Goal: Transaction & Acquisition: Purchase product/service

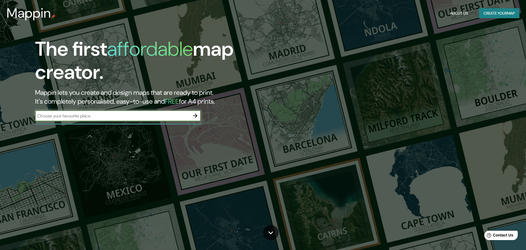
click at [197, 115] on icon "button" at bounding box center [195, 116] width 7 height 7
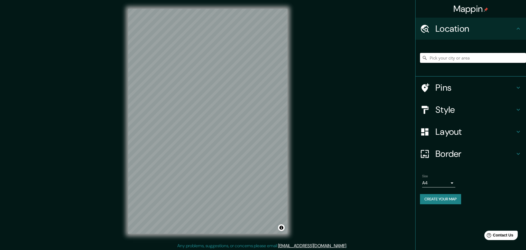
click at [445, 56] on input "Pick your city or area" at bounding box center [473, 58] width 106 height 10
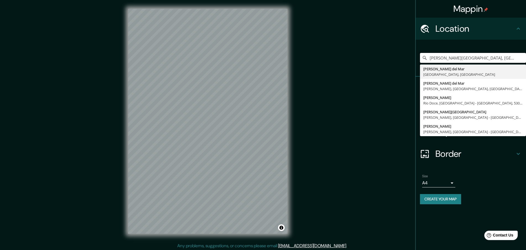
type input "[PERSON_NAME][GEOGRAPHIC_DATA], [GEOGRAPHIC_DATA], [GEOGRAPHIC_DATA]"
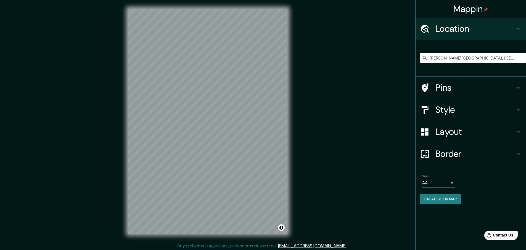
click at [449, 84] on h4 "Pins" at bounding box center [475, 87] width 80 height 11
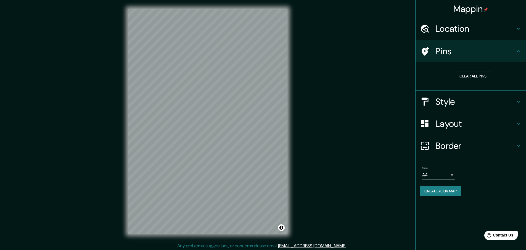
click at [469, 53] on h4 "Pins" at bounding box center [475, 51] width 80 height 11
click at [456, 97] on h4 "Style" at bounding box center [475, 101] width 80 height 11
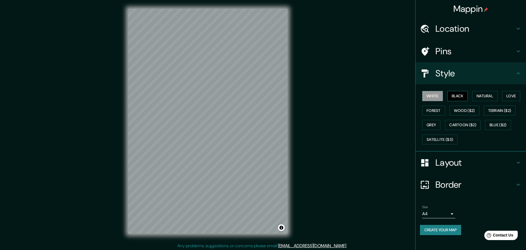
click at [455, 98] on button "Black" at bounding box center [457, 96] width 21 height 10
click at [493, 94] on button "Natural" at bounding box center [484, 96] width 25 height 10
click at [510, 96] on button "Love" at bounding box center [511, 96] width 18 height 10
click at [426, 110] on button "Forest" at bounding box center [433, 111] width 23 height 10
click at [432, 124] on button "Grey" at bounding box center [431, 125] width 18 height 10
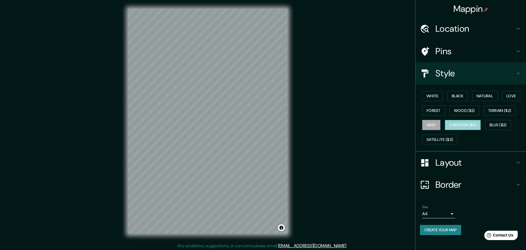
click at [474, 123] on button "Cartoon ($2)" at bounding box center [463, 125] width 36 height 10
click at [464, 108] on button "Wood ($2)" at bounding box center [465, 111] width 30 height 10
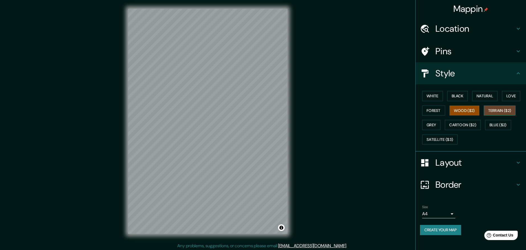
click at [501, 111] on button "Terrain ($2)" at bounding box center [500, 111] width 32 height 10
click at [499, 125] on button "Blue ($2)" at bounding box center [498, 125] width 26 height 10
click at [489, 95] on button "Natural" at bounding box center [484, 96] width 25 height 10
click at [453, 93] on button "Black" at bounding box center [457, 96] width 21 height 10
click at [430, 95] on button "White" at bounding box center [432, 96] width 21 height 10
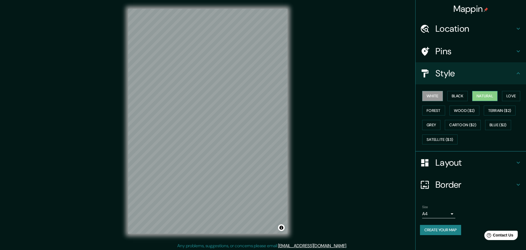
click at [485, 98] on button "Natural" at bounding box center [484, 96] width 25 height 10
click at [309, 159] on div "Mappin Location [PERSON_NAME][GEOGRAPHIC_DATA], [GEOGRAPHIC_DATA], [GEOGRAPHIC_…" at bounding box center [263, 126] width 526 height 252
click at [463, 167] on h4 "Layout" at bounding box center [475, 162] width 80 height 11
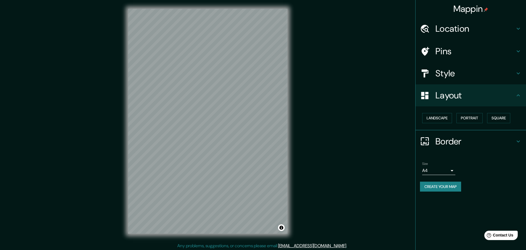
click at [486, 120] on div "Landscape [GEOGRAPHIC_DATA]" at bounding box center [473, 118] width 106 height 15
click at [478, 120] on button "Portrait" at bounding box center [469, 118] width 26 height 10
click at [491, 117] on button "Square" at bounding box center [498, 118] width 23 height 10
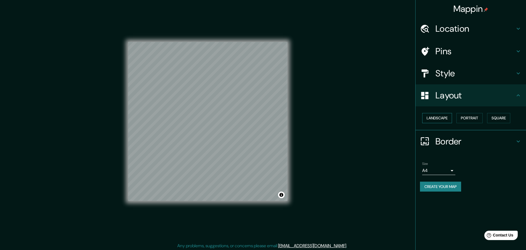
click at [441, 114] on button "Landscape" at bounding box center [437, 118] width 30 height 10
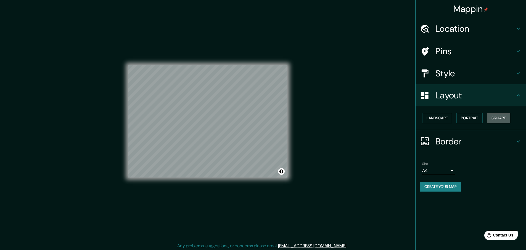
click at [497, 116] on button "Square" at bounding box center [498, 118] width 23 height 10
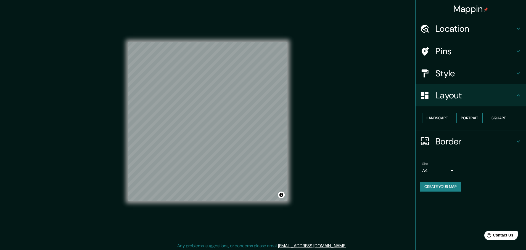
click at [461, 116] on button "Portrait" at bounding box center [469, 118] width 26 height 10
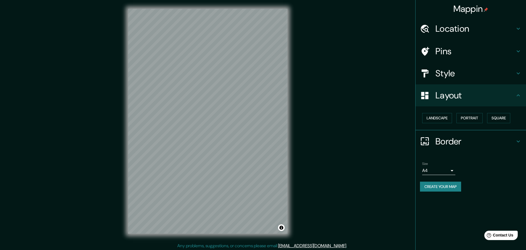
click at [379, 123] on div "Mappin Location [PERSON_NAME][GEOGRAPHIC_DATA], [GEOGRAPHIC_DATA], [GEOGRAPHIC_…" at bounding box center [263, 126] width 526 height 252
click at [350, 146] on div "Mappin Location [PERSON_NAME][GEOGRAPHIC_DATA], [GEOGRAPHIC_DATA], [GEOGRAPHIC_…" at bounding box center [263, 126] width 526 height 252
click at [466, 38] on div "Location" at bounding box center [471, 29] width 110 height 22
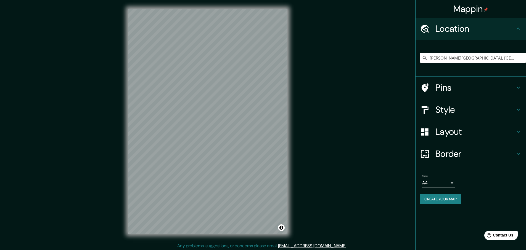
click at [436, 86] on h4 "Pins" at bounding box center [475, 87] width 80 height 11
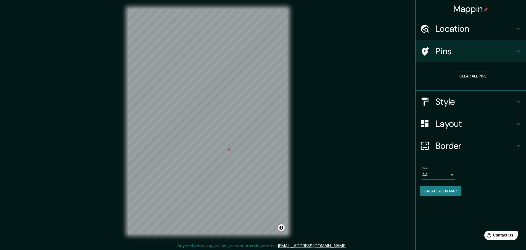
click at [478, 77] on button "Clear all pins" at bounding box center [473, 76] width 36 height 10
drag, startPoint x: 465, startPoint y: 124, endPoint x: 470, endPoint y: 124, distance: 5.2
click at [465, 124] on h4 "Layout" at bounding box center [475, 123] width 80 height 11
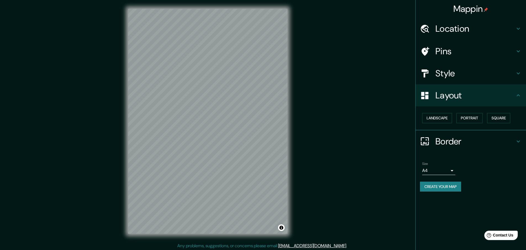
click at [448, 138] on h4 "Border" at bounding box center [475, 141] width 80 height 11
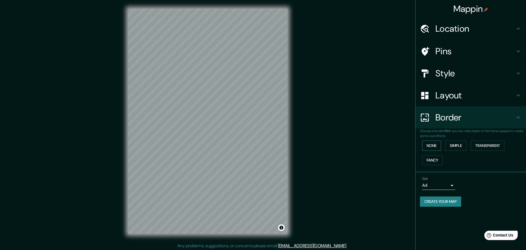
click at [429, 144] on button "None" at bounding box center [431, 146] width 19 height 10
click at [460, 147] on button "Simple" at bounding box center [455, 146] width 21 height 10
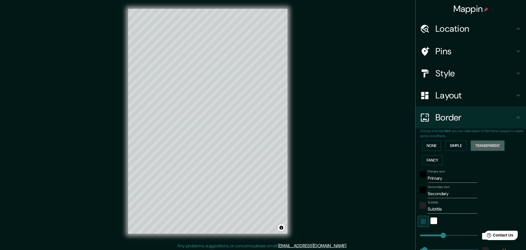
click at [481, 146] on button "Transparent" at bounding box center [488, 146] width 34 height 10
click at [422, 160] on button "Fancy" at bounding box center [432, 160] width 20 height 10
click at [444, 54] on h4 "Pins" at bounding box center [475, 51] width 80 height 11
type input "231"
type input "46"
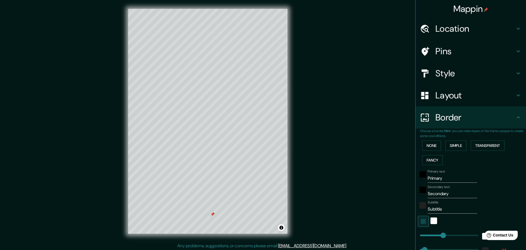
type input "46"
type input "23"
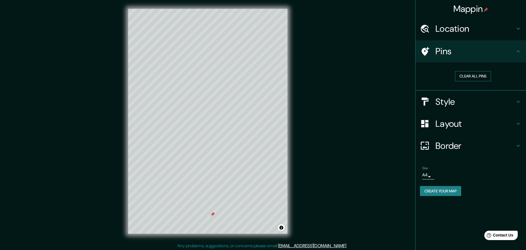
click at [473, 77] on button "Clear all pins" at bounding box center [473, 76] width 36 height 10
drag, startPoint x: 462, startPoint y: 143, endPoint x: 460, endPoint y: 145, distance: 2.8
click at [461, 144] on h4 "Border" at bounding box center [475, 146] width 80 height 11
type input "231"
type input "46"
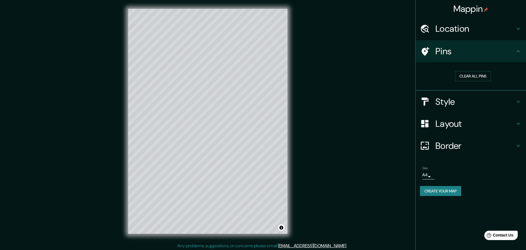
type input "46"
type input "23"
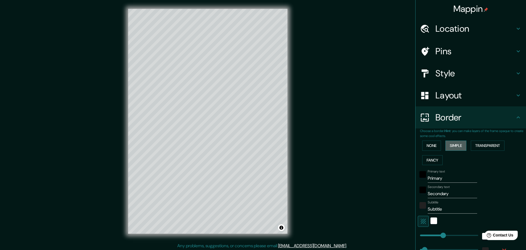
click at [458, 145] on button "Simple" at bounding box center [455, 146] width 21 height 10
click at [429, 144] on button "None" at bounding box center [431, 146] width 19 height 10
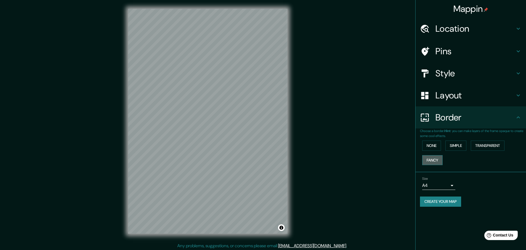
click at [431, 163] on button "Fancy" at bounding box center [432, 160] width 20 height 10
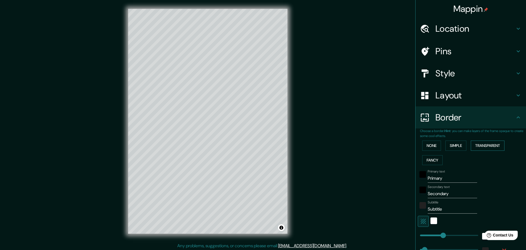
click at [482, 144] on button "Transparent" at bounding box center [488, 146] width 34 height 10
click at [448, 147] on button "Simple" at bounding box center [455, 146] width 21 height 10
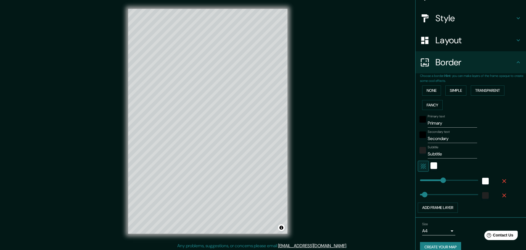
type input "231"
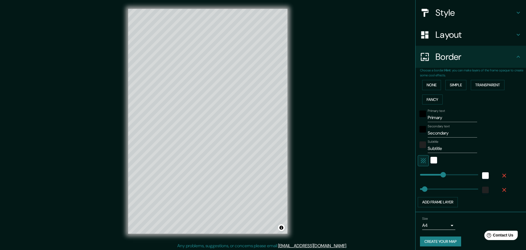
scroll to position [64, 0]
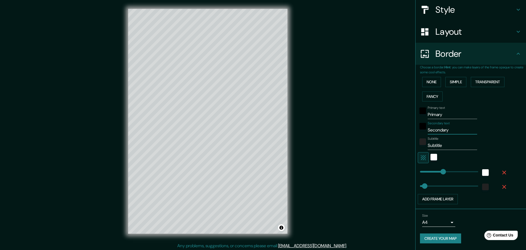
drag, startPoint x: 451, startPoint y: 131, endPoint x: 379, endPoint y: 142, distance: 72.1
click at [379, 142] on div "Mappin Location [PERSON_NAME][GEOGRAPHIC_DATA], [GEOGRAPHIC_DATA], [GEOGRAPHIC_…" at bounding box center [263, 126] width 526 height 252
type input "231"
type input "46"
click at [480, 106] on div "Primary text Primary Secondary text Subtitle Subtitle Add frame layer" at bounding box center [464, 154] width 88 height 101
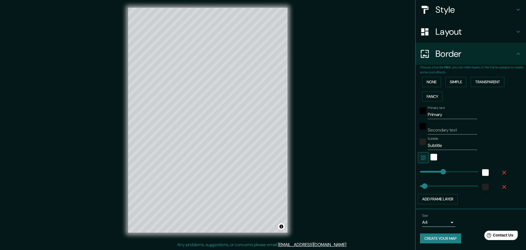
scroll to position [1, 0]
click at [431, 81] on button "None" at bounding box center [431, 82] width 19 height 10
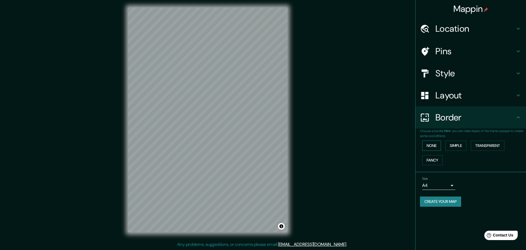
scroll to position [0, 0]
click at [513, 115] on h4 "Border" at bounding box center [475, 117] width 80 height 11
